Goal: Check status: Check status

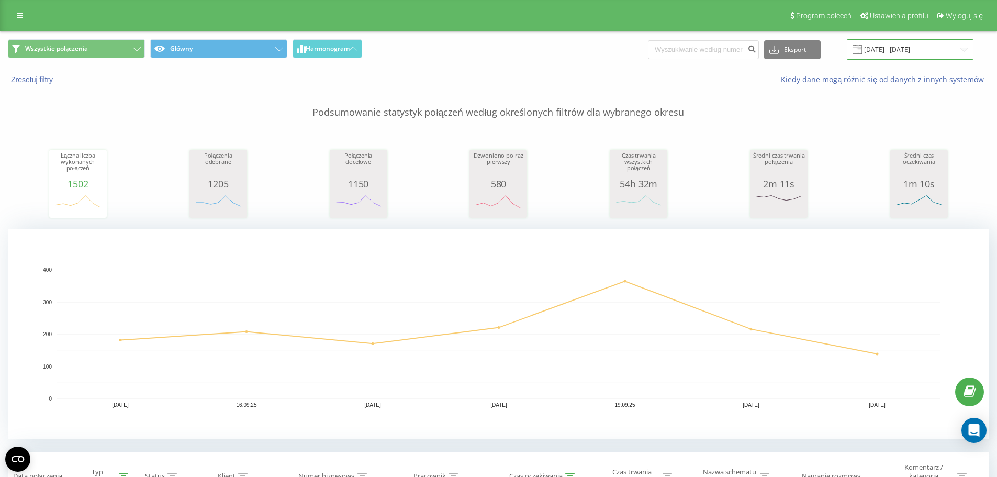
click at [885, 50] on input "[DATE] - [DATE]" at bounding box center [910, 49] width 127 height 20
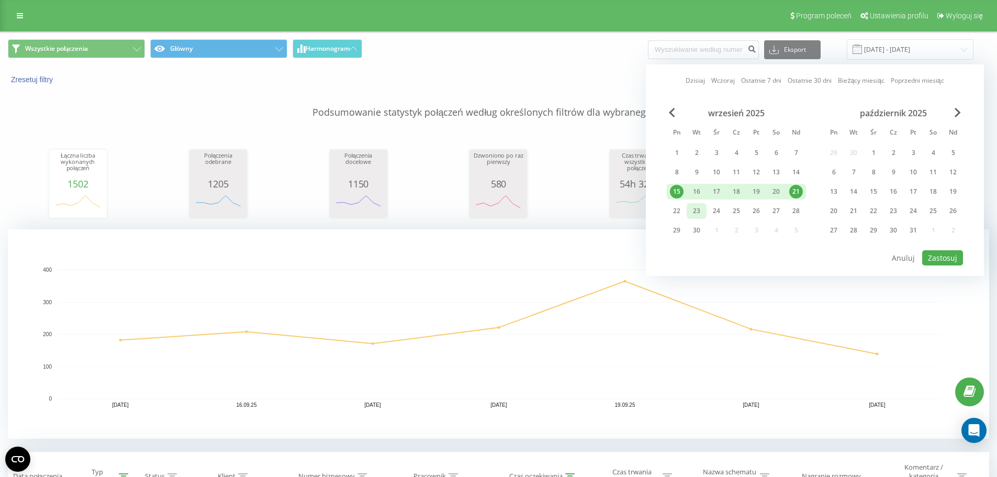
click at [698, 206] on div "23" at bounding box center [697, 211] width 14 height 14
click at [937, 259] on button "Zastosuj" at bounding box center [942, 257] width 41 height 15
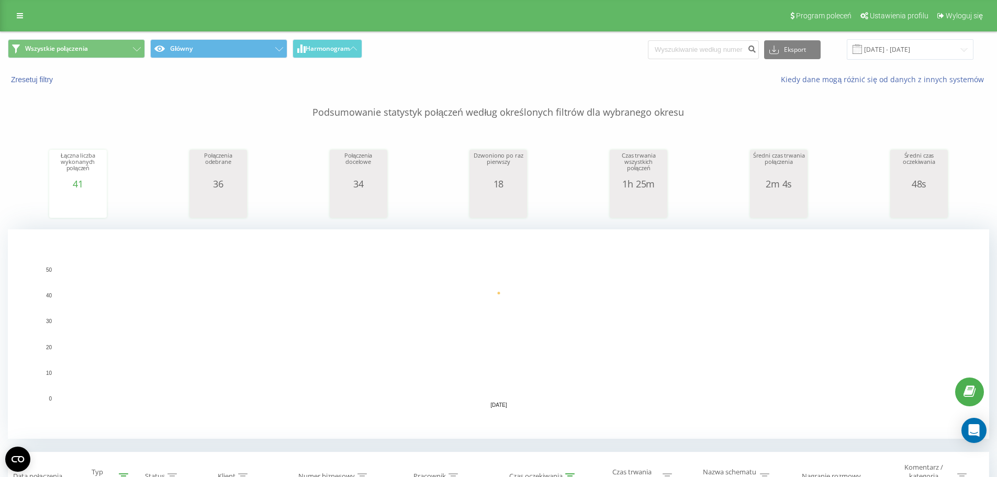
click at [862, 50] on span at bounding box center [857, 48] width 9 height 9
click at [870, 49] on input "[DATE] - [DATE]" at bounding box center [910, 49] width 127 height 20
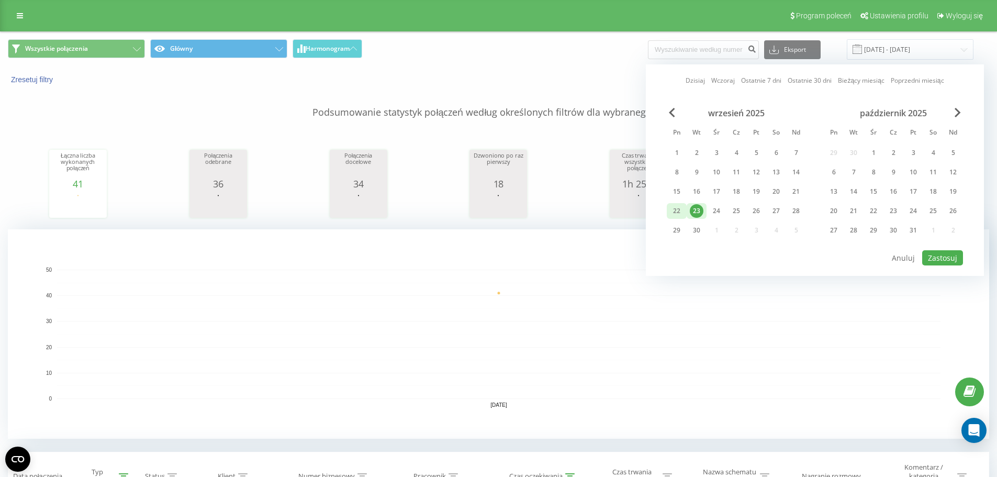
click at [678, 204] on div "22" at bounding box center [677, 211] width 14 height 14
click at [693, 208] on div "23" at bounding box center [697, 211] width 14 height 14
click at [941, 256] on button "Zastosuj" at bounding box center [942, 257] width 41 height 15
type input "[DATE] - [DATE]"
